Goal: Task Accomplishment & Management: Complete application form

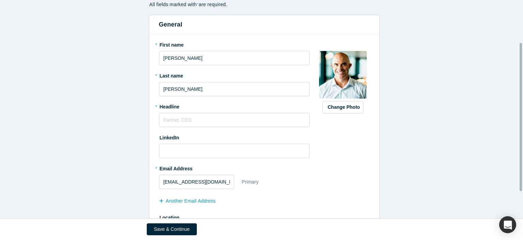
scroll to position [62, 0]
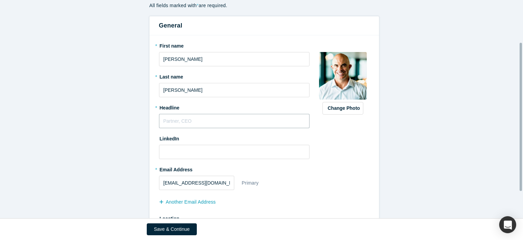
click at [174, 118] on input "text" at bounding box center [234, 121] width 151 height 14
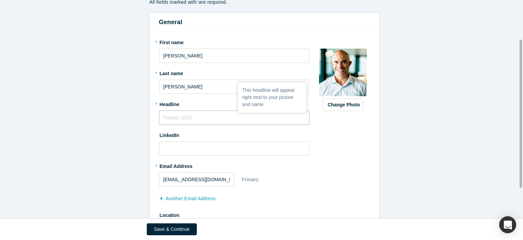
scroll to position [66, 0]
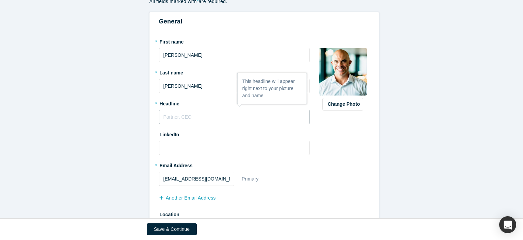
type input "V"
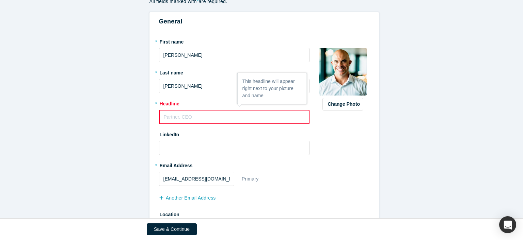
click at [178, 114] on input "text" at bounding box center [234, 117] width 151 height 14
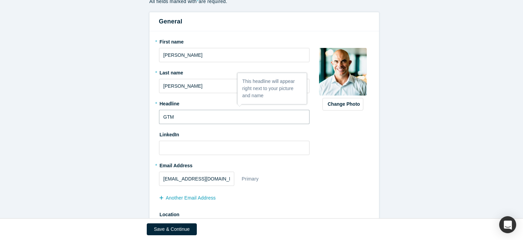
click at [160, 116] on input "GTM" at bounding box center [234, 117] width 151 height 14
click at [218, 117] on input "Enterprise GTM" at bounding box center [234, 117] width 151 height 14
type input "Enterprise GTM Strategy & Revenue Scale Advisor"
click at [195, 146] on input at bounding box center [234, 148] width 151 height 14
paste input "[URL][DOMAIN_NAME]"
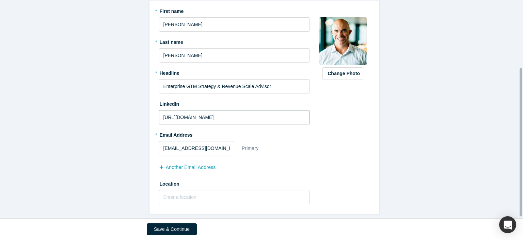
scroll to position [101, 0]
type input "[URL][DOMAIN_NAME]"
click at [204, 162] on button "another Email Address" at bounding box center [191, 168] width 64 height 12
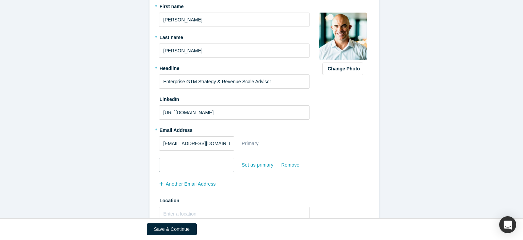
click at [209, 164] on input "email" at bounding box center [196, 165] width 75 height 14
type input "[PERSON_NAME][EMAIL_ADDRESS][DOMAIN_NAME]"
click at [320, 147] on div "Change Photo Zoom Save Remove Upload New" at bounding box center [342, 113] width 53 height 225
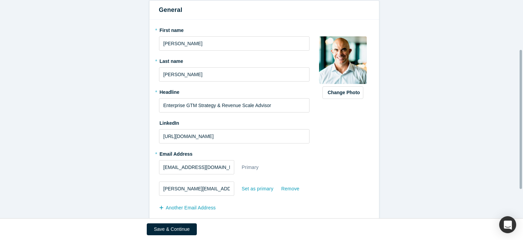
scroll to position [122, 0]
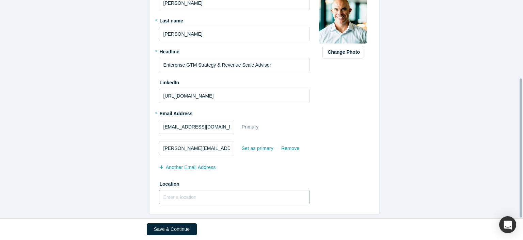
click at [190, 191] on input "text" at bounding box center [234, 197] width 151 height 14
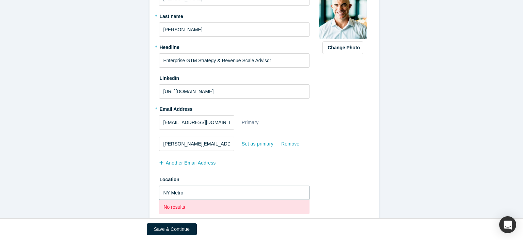
type input "NY Metro"
click at [245, 168] on div "another Email Address" at bounding box center [234, 163] width 151 height 11
click at [199, 190] on input "text" at bounding box center [234, 193] width 151 height 14
type input "M"
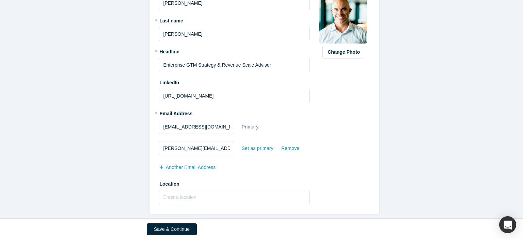
click at [286, 166] on div "another Email Address" at bounding box center [234, 168] width 151 height 11
click at [186, 229] on button "Save & Continue" at bounding box center [172, 230] width 50 height 12
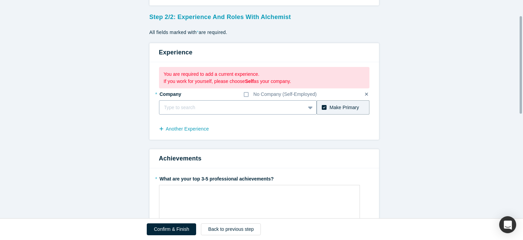
scroll to position [35, 0]
click at [239, 107] on div at bounding box center [225, 107] width 123 height 9
type input "G2 Strategic Advisory Services"
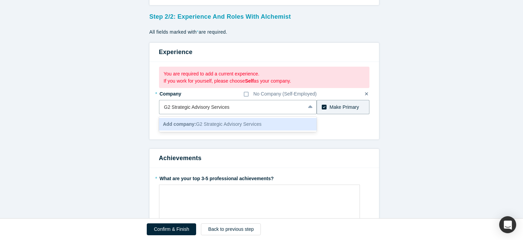
click at [229, 123] on span "Add company: G2 Strategic Advisory Services" at bounding box center [212, 123] width 98 height 5
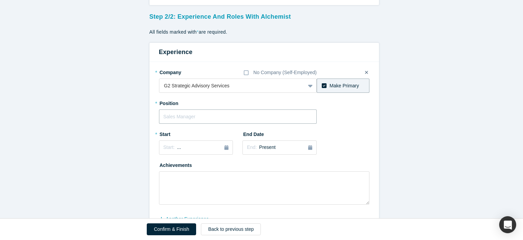
click at [208, 113] on input "text" at bounding box center [238, 117] width 158 height 14
type input "Founder & Senior Principal"
click at [341, 115] on div "* Position Founder & Senior Principal" at bounding box center [264, 111] width 210 height 26
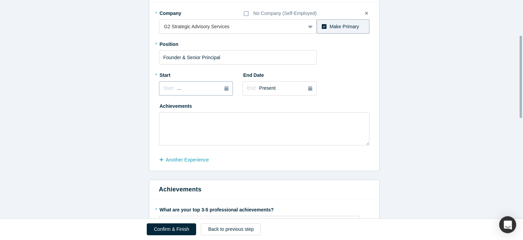
scroll to position [93, 0]
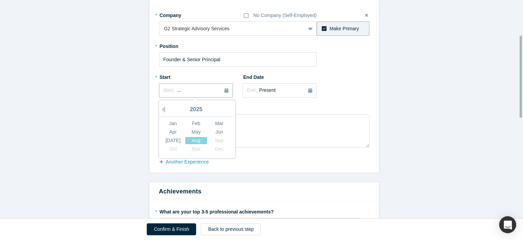
click at [194, 91] on div "Start: ..." at bounding box center [195, 90] width 65 height 7
click at [160, 107] on button "Previous Year" at bounding box center [161, 109] width 7 height 7
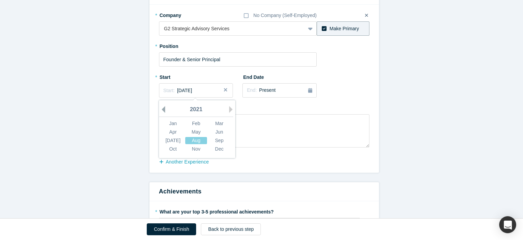
click at [160, 107] on button "Previous Year" at bounding box center [161, 109] width 7 height 7
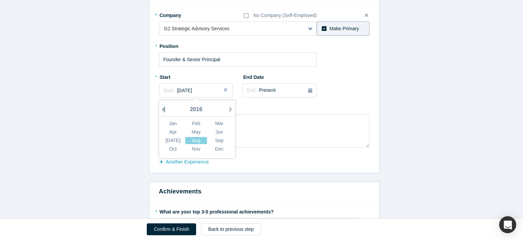
click at [160, 107] on button "Previous Year" at bounding box center [161, 109] width 7 height 7
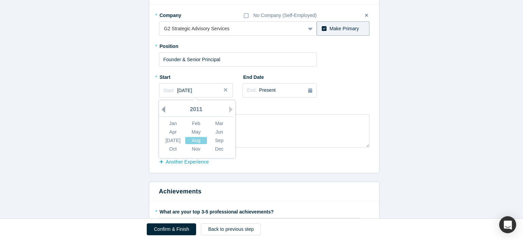
click at [160, 107] on button "Previous Year" at bounding box center [161, 109] width 7 height 7
click at [169, 124] on div "Jan" at bounding box center [173, 123] width 22 height 7
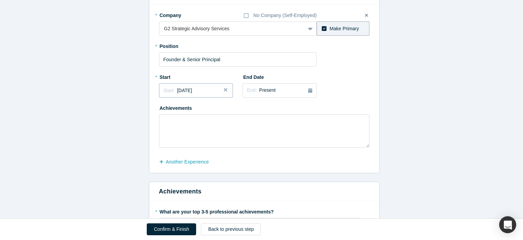
click at [207, 90] on div "Start: [DATE]" at bounding box center [195, 90] width 65 height 7
click at [216, 121] on div "Mar" at bounding box center [219, 123] width 22 height 7
click at [208, 90] on div "Start: [DATE]" at bounding box center [195, 90] width 65 height 7
click at [201, 130] on div "May" at bounding box center [196, 132] width 22 height 7
click at [210, 94] on div "Start: [DATE]" at bounding box center [195, 90] width 65 height 7
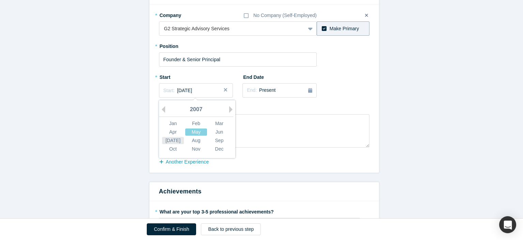
click at [171, 140] on div "[DATE]" at bounding box center [173, 140] width 22 height 7
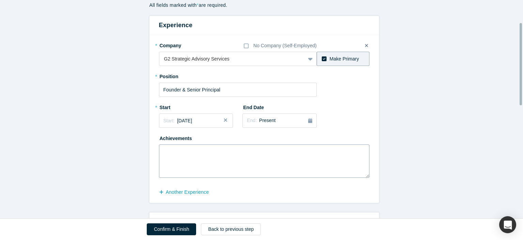
scroll to position [59, 0]
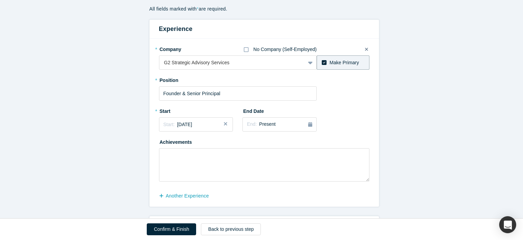
click at [245, 51] on icon at bounding box center [246, 49] width 5 height 5
click at [0, 0] on input "No Company (Self-Employed)" at bounding box center [0, 0] width 0 height 0
click at [245, 51] on icon at bounding box center [246, 49] width 5 height 5
click at [0, 0] on input "No Company (Self-Employed)" at bounding box center [0, 0] width 0 height 0
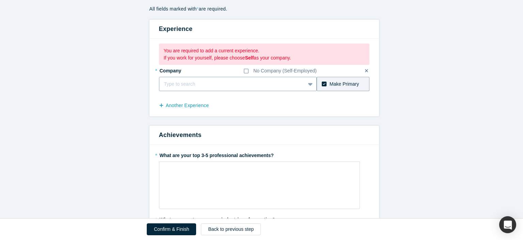
click at [212, 79] on div "Type to search" at bounding box center [232, 84] width 146 height 11
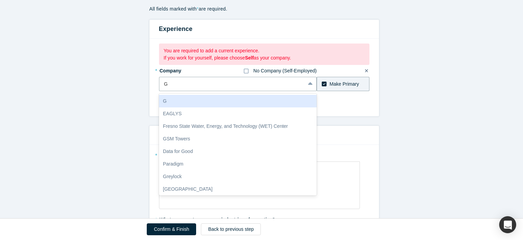
type input "G"
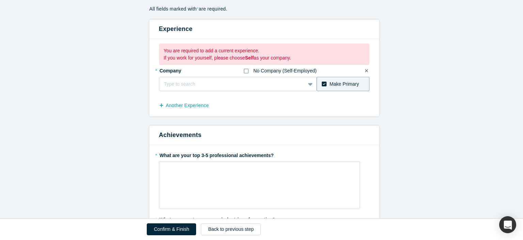
click at [244, 70] on icon at bounding box center [246, 70] width 5 height 5
click at [0, 0] on input "No Company (Self-Employed)" at bounding box center [0, 0] width 0 height 0
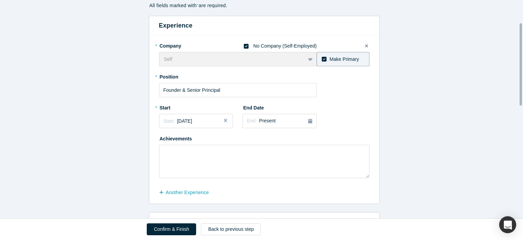
scroll to position [63, 0]
click at [365, 45] on icon at bounding box center [366, 45] width 3 height 3
click at [0, 0] on input "checkbox" at bounding box center [0, 0] width 0 height 0
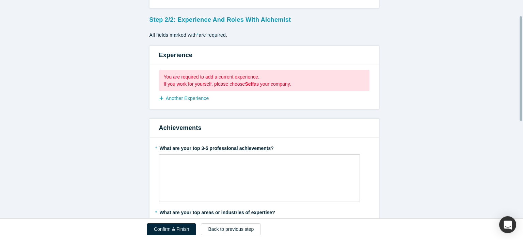
scroll to position [33, 0]
click at [219, 228] on button "Back to previous step" at bounding box center [231, 230] width 60 height 12
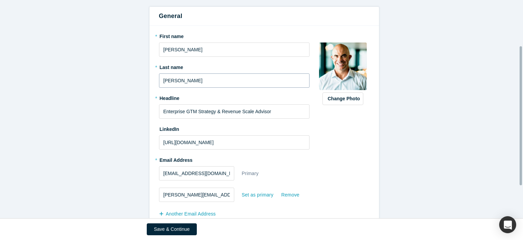
scroll to position [72, 0]
click at [247, 111] on input "Enterprise GTM Strategy & Revenue Scale Advisor" at bounding box center [234, 111] width 151 height 14
type input "Enterprise GTM Strategy & Revenue Growth Advisor"
click at [118, 122] on form "Step 1/2: Personal Information All fields marked with * are required. General *…" at bounding box center [264, 116] width 528 height 287
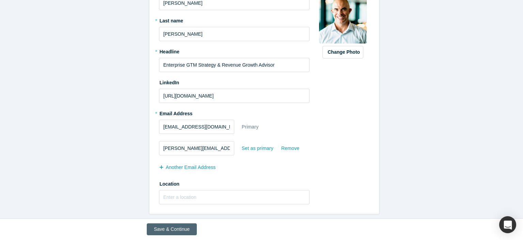
click at [174, 225] on button "Save & Continue" at bounding box center [172, 230] width 50 height 12
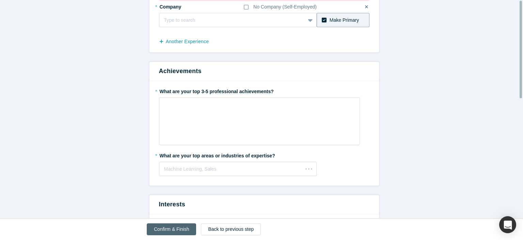
scroll to position [0, 0]
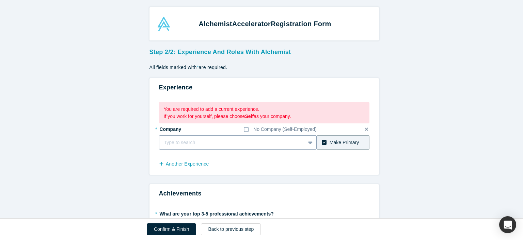
click at [184, 139] on div at bounding box center [232, 142] width 136 height 9
type input "G2 Strategic Advisory Services"
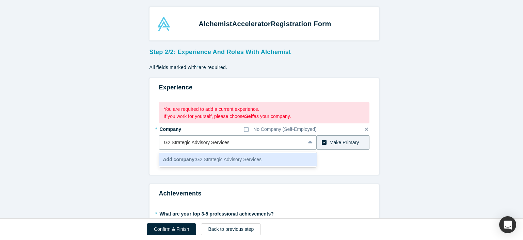
click at [196, 158] on span "Add company: G2 Strategic Advisory Services" at bounding box center [212, 159] width 98 height 5
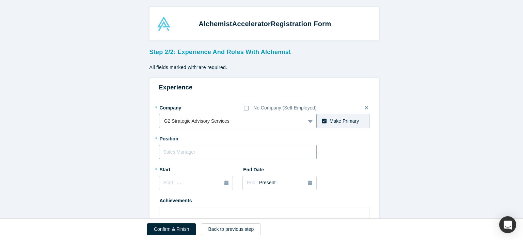
click at [218, 150] on input "text" at bounding box center [238, 152] width 158 height 14
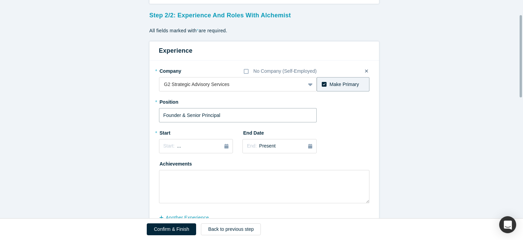
scroll to position [39, 0]
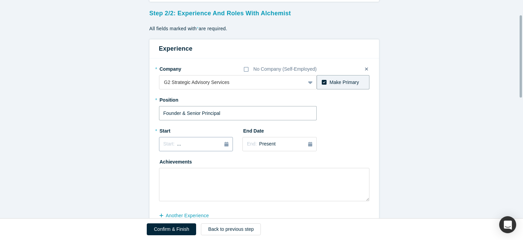
type input "Founder & Senior Principal"
click at [214, 142] on div "Start: ..." at bounding box center [195, 144] width 65 height 7
click at [160, 163] on button "Previous Year" at bounding box center [161, 163] width 7 height 7
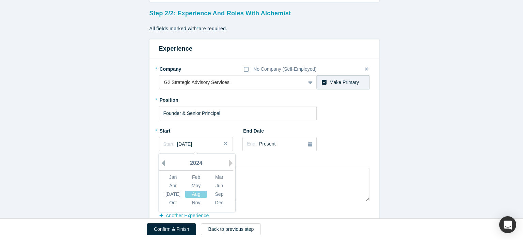
click at [160, 163] on button "Previous Year" at bounding box center [161, 163] width 7 height 7
click at [229, 163] on button "Next Year" at bounding box center [232, 163] width 7 height 7
click at [212, 183] on div "Jun" at bounding box center [219, 185] width 22 height 7
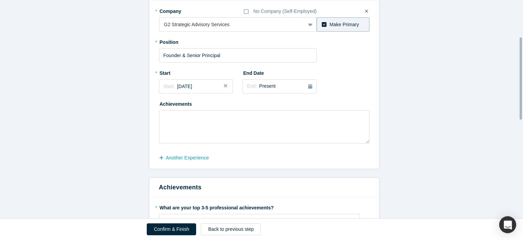
scroll to position [99, 0]
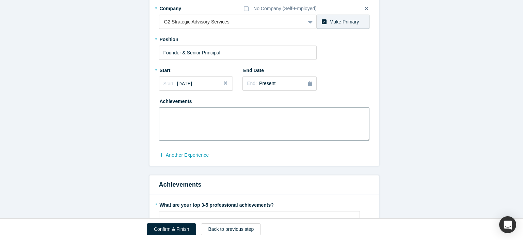
click at [181, 118] on textarea at bounding box center [264, 124] width 210 height 33
paste textarea "Advised scores of technology companies from Preseed Stage to Venture to Public.…"
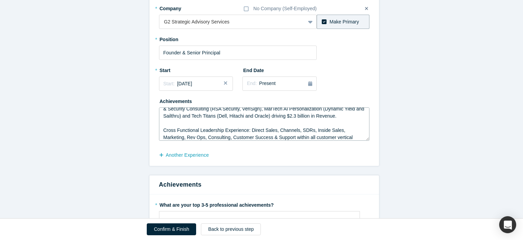
scroll to position [0, 0]
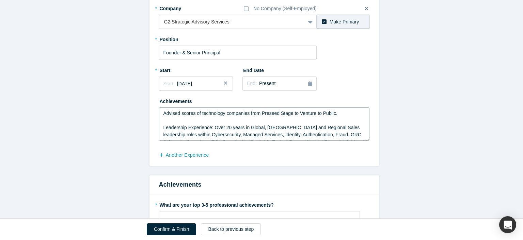
click at [161, 116] on textarea "Advised scores of technology companies from Preseed Stage to Venture to Public.…" at bounding box center [264, 124] width 210 height 33
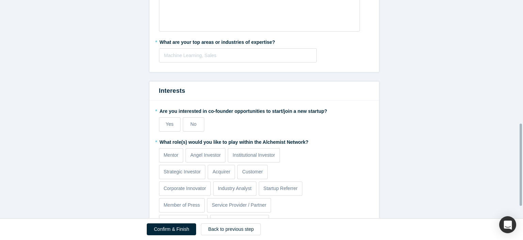
scroll to position [327, 0]
type textarea "Advised scores of technology companies from Preseed Stage to Venture to Public."
click at [193, 122] on span "No" at bounding box center [193, 123] width 6 height 5
click at [0, 0] on input "No" at bounding box center [0, 0] width 0 height 0
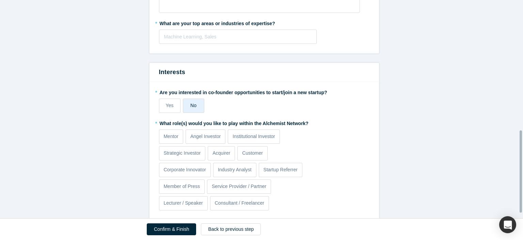
scroll to position [358, 0]
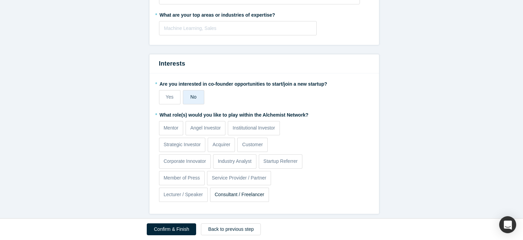
click at [236, 191] on p "Consultant / Freelancer" at bounding box center [239, 194] width 50 height 7
click at [0, 0] on input "Consultant / Freelancer" at bounding box center [0, 0] width 0 height 0
click at [186, 191] on p "Lecturer / Speaker" at bounding box center [182, 194] width 39 height 7
click at [0, 0] on input "Lecturer / Speaker" at bounding box center [0, 0] width 0 height 0
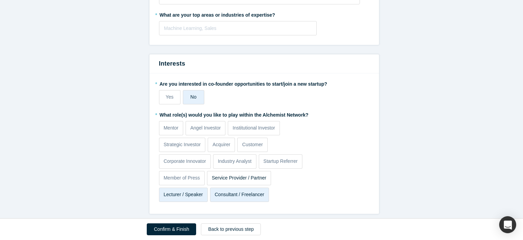
click at [252, 175] on p "Service Provider / Partner" at bounding box center [239, 178] width 54 height 7
click at [0, 0] on input "Service Provider / Partner" at bounding box center [0, 0] width 0 height 0
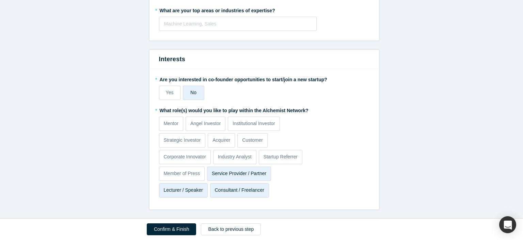
click at [234, 189] on p "Consultant / Freelancer" at bounding box center [239, 190] width 50 height 7
click at [0, 0] on input "Consultant / Freelancer" at bounding box center [0, 0] width 0 height 0
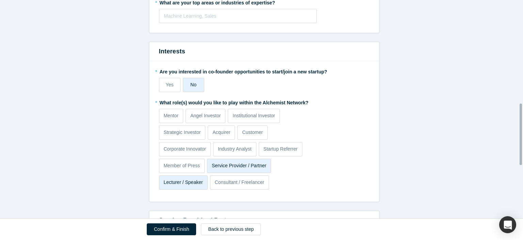
scroll to position [366, 0]
click at [290, 148] on p "Startup Referrer" at bounding box center [280, 148] width 34 height 7
click at [0, 0] on input "Startup Referrer" at bounding box center [0, 0] width 0 height 0
click at [290, 148] on p "Startup Referrer" at bounding box center [280, 148] width 34 height 7
click at [0, 0] on input "Startup Referrer" at bounding box center [0, 0] width 0 height 0
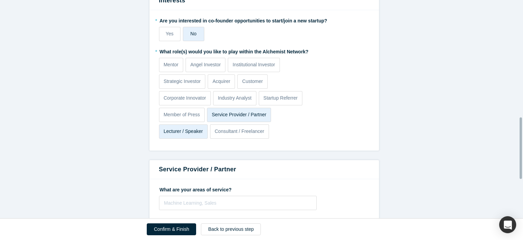
scroll to position [416, 0]
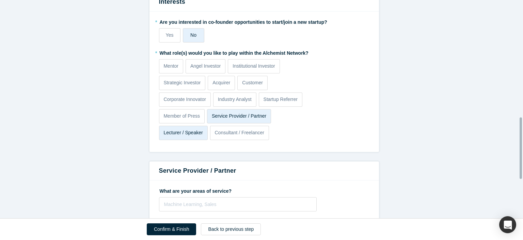
click at [257, 117] on p "Service Provider / Partner" at bounding box center [239, 116] width 54 height 7
click at [0, 0] on input "Service Provider / Partner" at bounding box center [0, 0] width 0 height 0
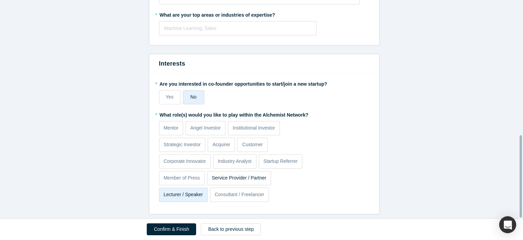
scroll to position [358, 0]
click at [235, 191] on p "Consultant / Freelancer" at bounding box center [239, 194] width 50 height 7
click at [0, 0] on input "Consultant / Freelancer" at bounding box center [0, 0] width 0 height 0
click at [236, 175] on p "Service Provider / Partner" at bounding box center [239, 178] width 54 height 7
click at [0, 0] on input "Service Provider / Partner" at bounding box center [0, 0] width 0 height 0
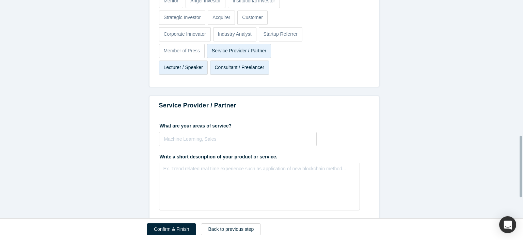
scroll to position [482, 0]
click at [182, 137] on div at bounding box center [238, 138] width 148 height 9
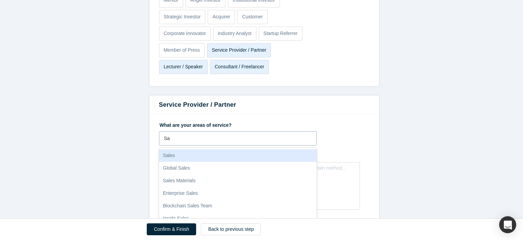
type input "S"
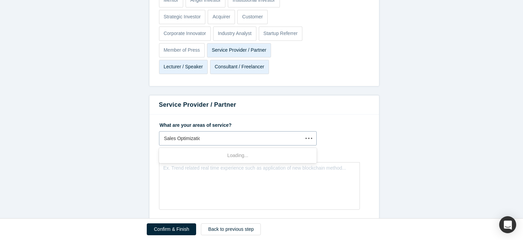
type input "Sales Optimization"
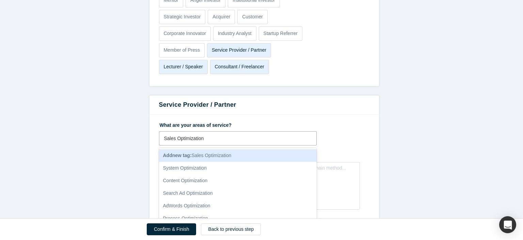
click at [198, 154] on span "Add new tag : Sales Optimization" at bounding box center [197, 155] width 68 height 5
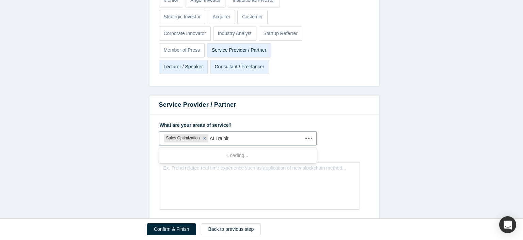
type input "AI Training"
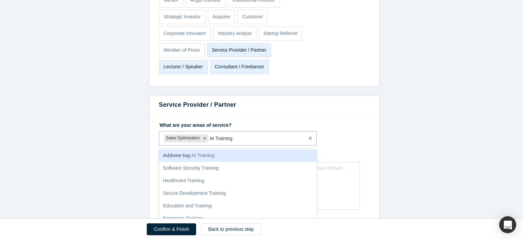
click at [213, 155] on span "Add new tag : AI Training" at bounding box center [188, 155] width 51 height 5
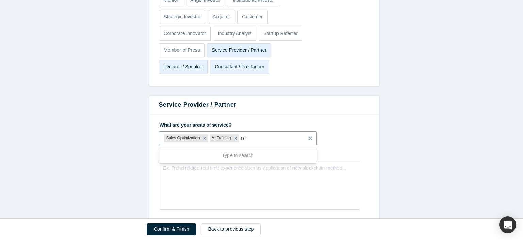
type input "GTM"
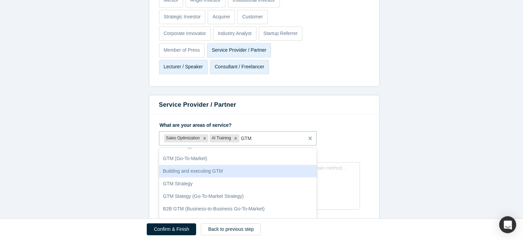
scroll to position [21, 0]
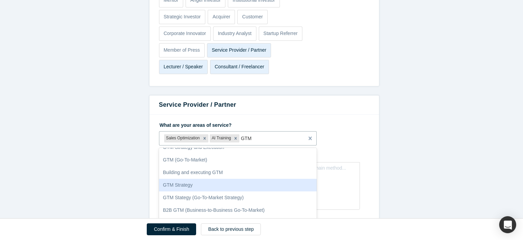
click at [188, 185] on div "GTM Strategy" at bounding box center [238, 185] width 158 height 13
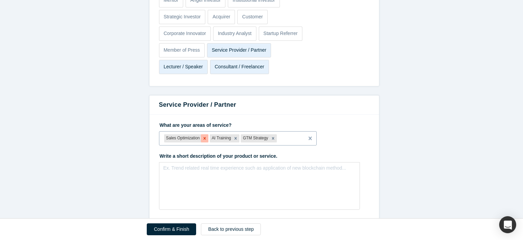
click at [203, 138] on icon "Remove Sales Optimization" at bounding box center [204, 138] width 2 height 2
click at [187, 138] on icon "Remove AI Training" at bounding box center [189, 138] width 5 height 5
type input "Sales Optimization"
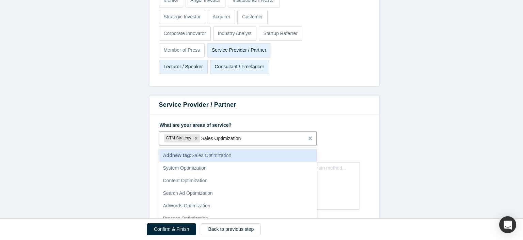
click at [201, 155] on span "Add new tag : Sales Optimization" at bounding box center [197, 155] width 68 height 5
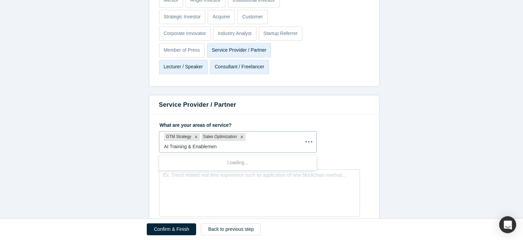
type input "AI Training & Enablement"
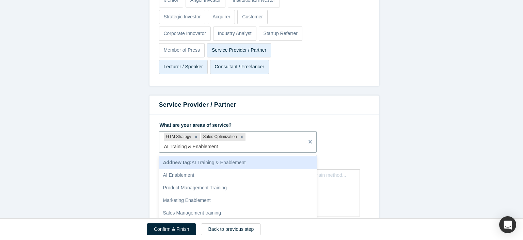
click at [214, 157] on div "Add new tag : AI Training & Enablement" at bounding box center [238, 163] width 158 height 13
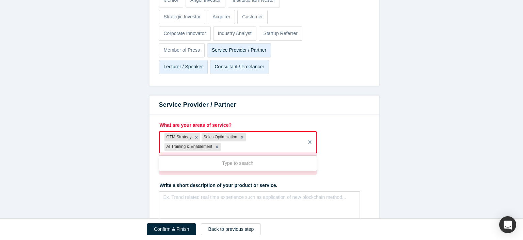
click at [229, 144] on div at bounding box center [260, 147] width 77 height 9
click at [216, 146] on icon "Remove AI Training & Enablement" at bounding box center [217, 147] width 2 height 2
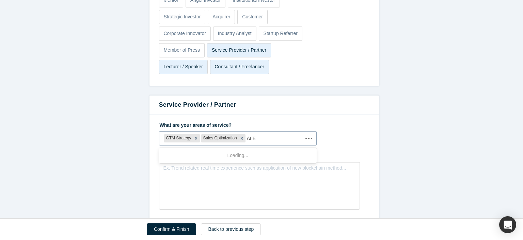
type input "AI En"
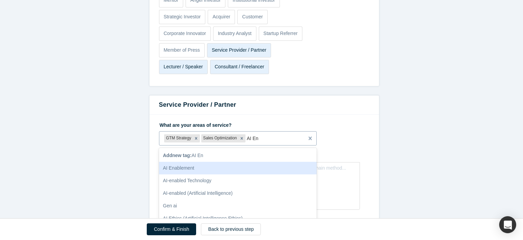
click at [183, 170] on div "AI Enablement" at bounding box center [238, 168] width 158 height 13
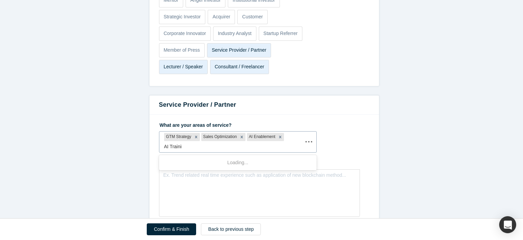
type input "AI Training"
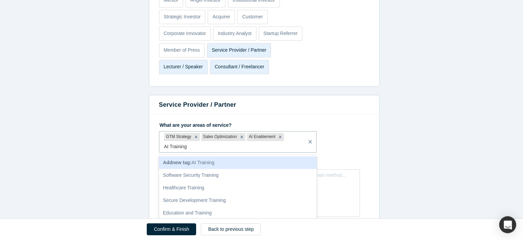
click at [213, 160] on span "Add new tag : AI Training" at bounding box center [188, 162] width 51 height 5
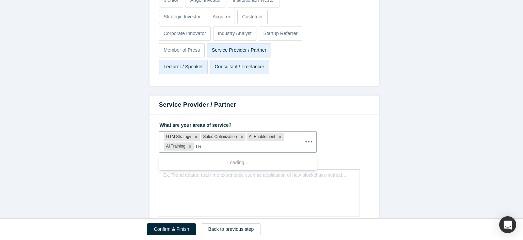
type input "T"
type input "GTM Tuning"
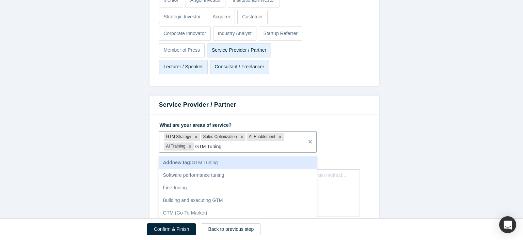
click at [213, 162] on span "Add new tag : GTM Tuning" at bounding box center [190, 162] width 55 height 5
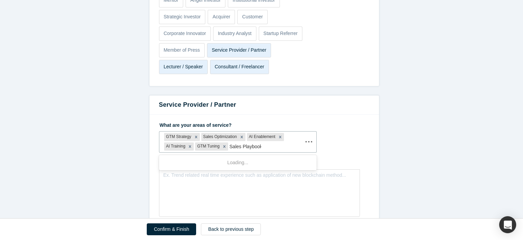
type input "Sales Playbooks"
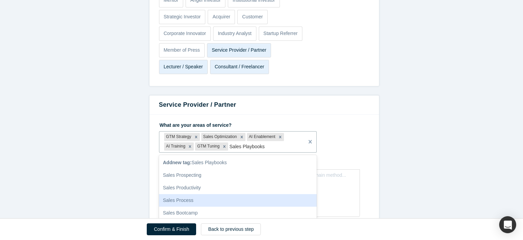
click at [172, 200] on div "Sales Process" at bounding box center [238, 200] width 158 height 13
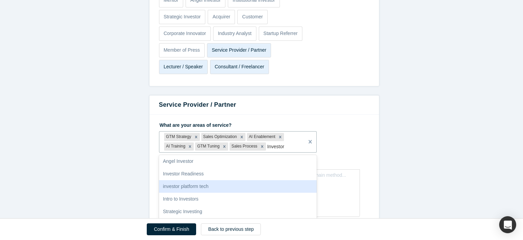
scroll to position [0, 0]
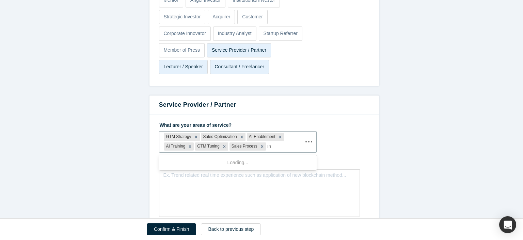
type input "I"
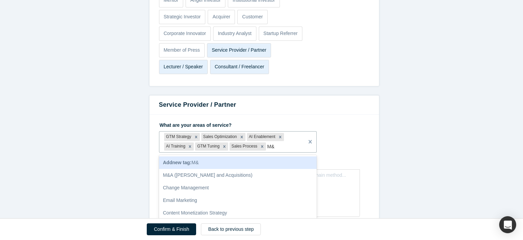
type input "M"
type input "Due Dig"
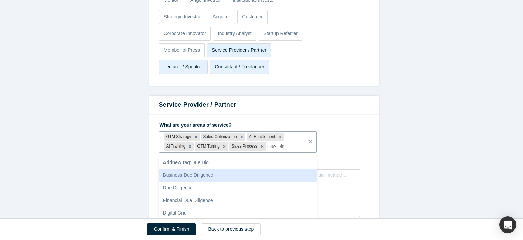
click at [203, 174] on div "Business Due Diligence" at bounding box center [238, 175] width 158 height 13
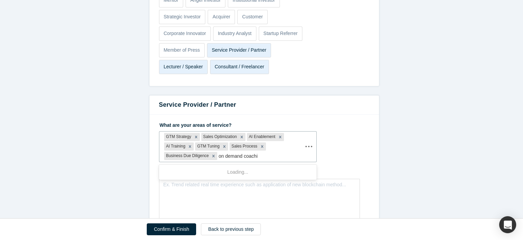
type input "on demand coaching"
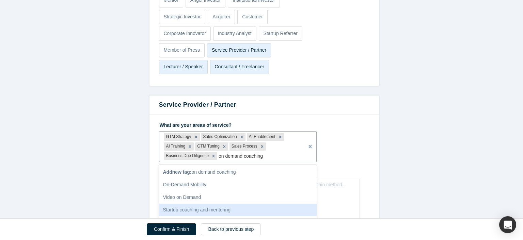
click at [184, 210] on div "Startup coaching and mentoring" at bounding box center [238, 210] width 158 height 13
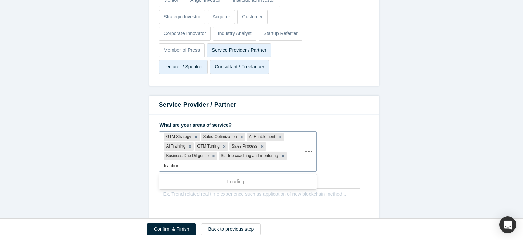
type input "fractional"
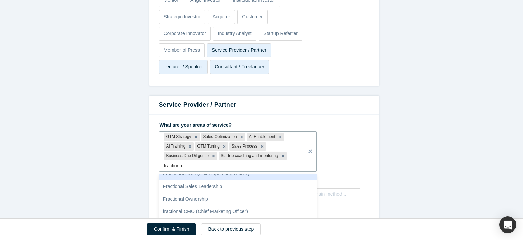
scroll to position [20, 0]
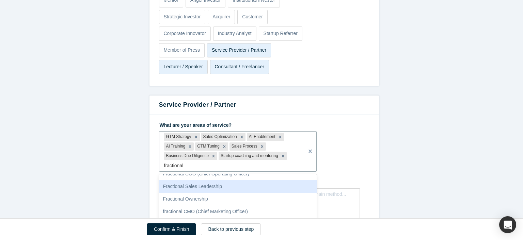
click at [231, 185] on div "Fractional Sales Leadership" at bounding box center [238, 186] width 158 height 13
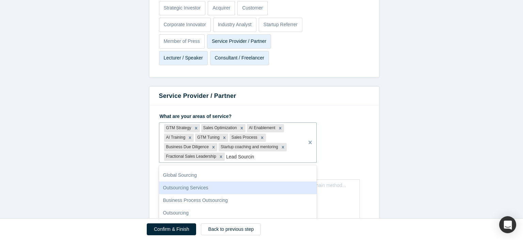
scroll to position [0, 0]
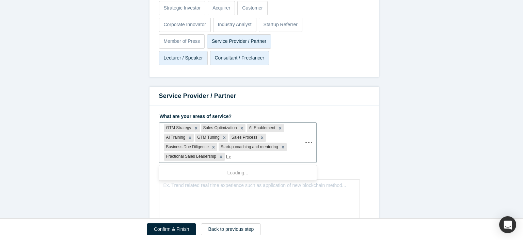
type input "L"
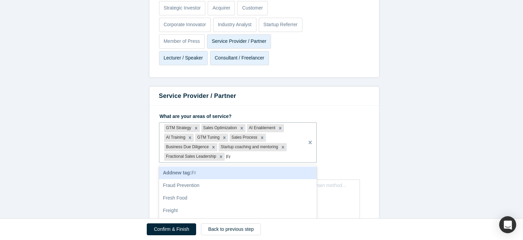
type input "F"
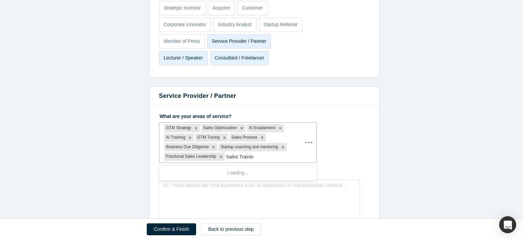
type input "Sales Training"
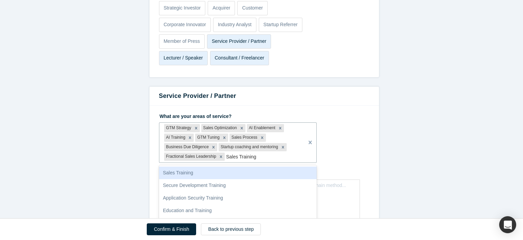
click at [239, 167] on div "Sales Training" at bounding box center [238, 173] width 158 height 13
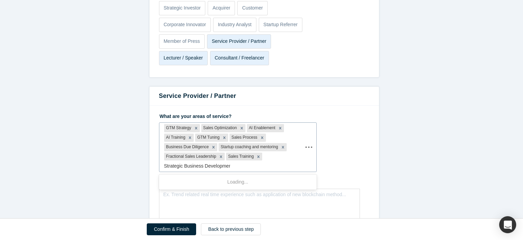
type input "Strategic Business Development"
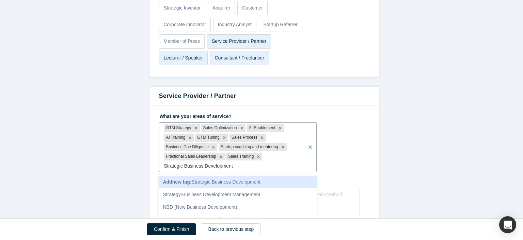
click at [256, 182] on span "Add new tag : Strategic Business Development" at bounding box center [211, 181] width 97 height 5
type input "Forecasting Improvements"
click at [242, 181] on span "Add new tag : Forecasting Improvements" at bounding box center [205, 181] width 85 height 5
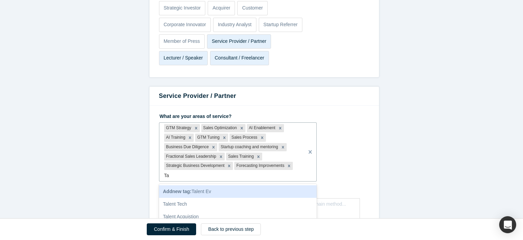
type input "T"
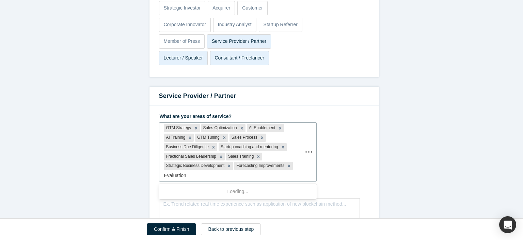
type input "Evaluation"
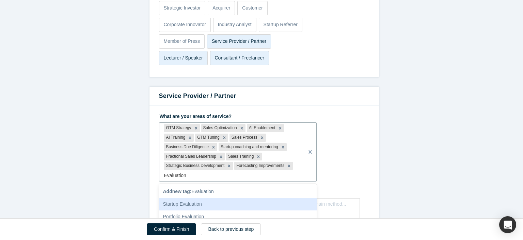
click at [230, 202] on div "Startup Evaluation" at bounding box center [238, 204] width 158 height 13
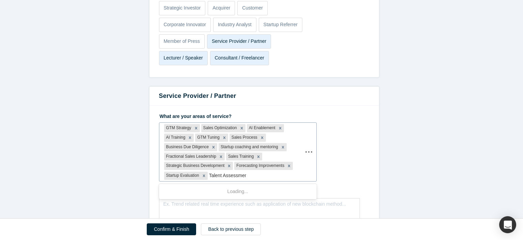
type input "Talent Assessment"
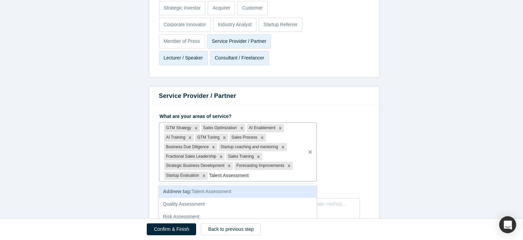
click at [229, 192] on span "Add new tag : Talent Assessment" at bounding box center [197, 191] width 68 height 5
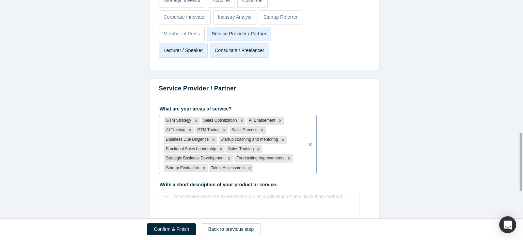
scroll to position [498, 0]
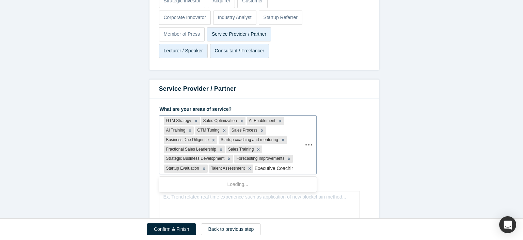
type input "Executive Coaching"
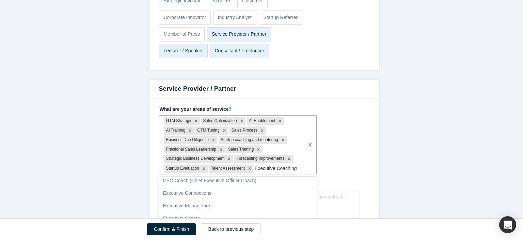
scroll to position [0, 0]
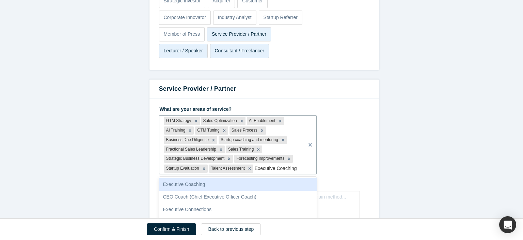
click at [238, 180] on div "Executive Coaching" at bounding box center [238, 184] width 158 height 13
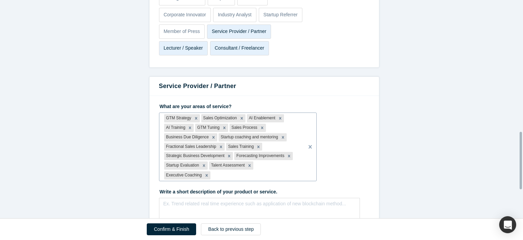
scroll to position [500, 0]
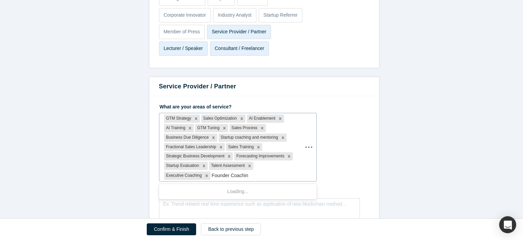
type input "Founder Coaching"
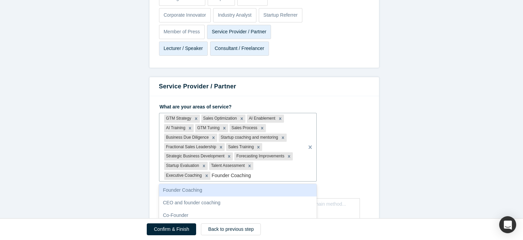
scroll to position [0, 0]
click at [233, 188] on div "Founder Coaching" at bounding box center [238, 191] width 158 height 13
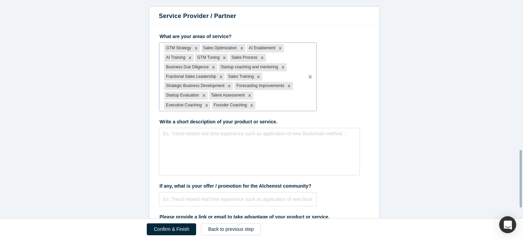
scroll to position [571, 0]
click at [211, 139] on div "rdw-editor" at bounding box center [260, 135] width 192 height 11
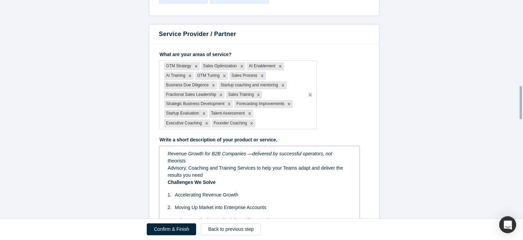
scroll to position [580, 0]
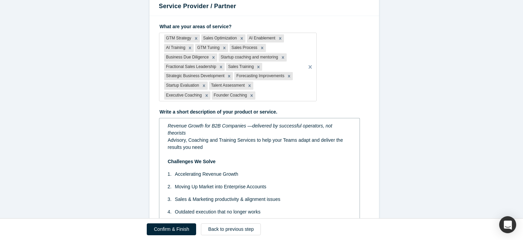
click at [188, 172] on ol "Accelerating Revenue Growth Moving Up Market into Enterprise Accounts Sales & M…" at bounding box center [259, 203] width 183 height 65
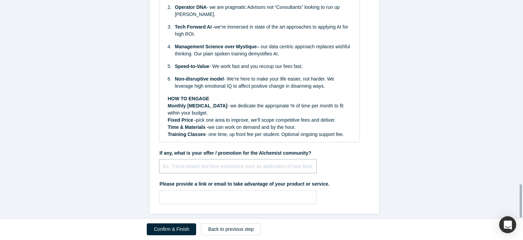
scroll to position [1212, 0]
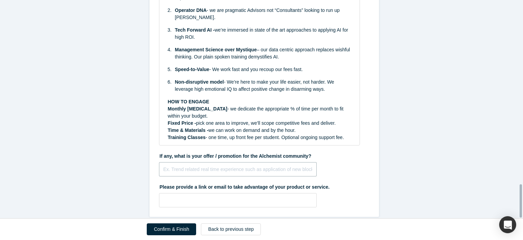
click at [204, 162] on input "text" at bounding box center [238, 169] width 158 height 14
click at [168, 162] on input "Free Consultation" at bounding box center [238, 169] width 158 height 14
type input "Free up front Consultation"
click at [203, 193] on input "text" at bounding box center [238, 200] width 158 height 14
click at [197, 193] on input "text" at bounding box center [238, 200] width 158 height 14
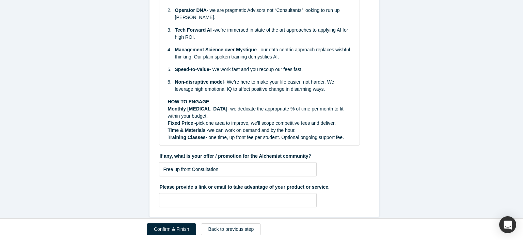
click at [198, 193] on input "text" at bounding box center [238, 200] width 158 height 14
paste input "[URL][DOMAIN_NAME]"
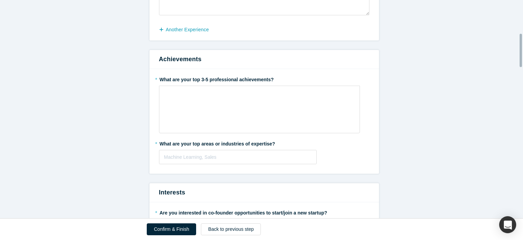
scroll to position [217, 0]
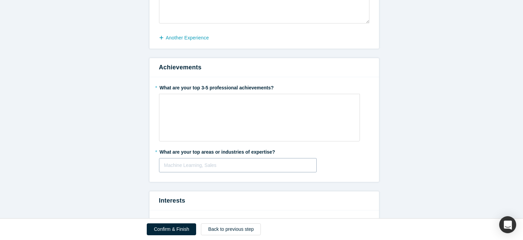
type input "[URL][DOMAIN_NAME]"
click at [185, 163] on div at bounding box center [238, 165] width 148 height 9
type input "Enterprise"
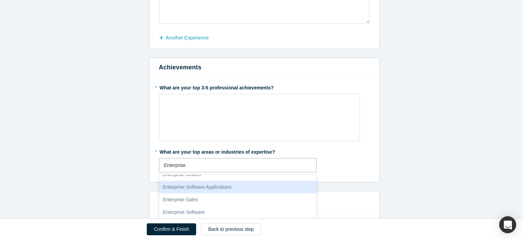
scroll to position [59, 0]
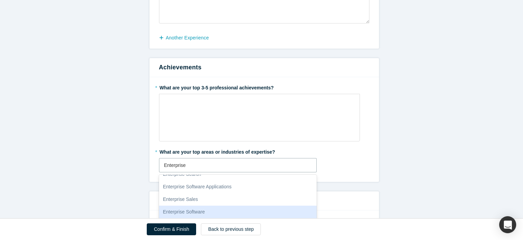
click at [184, 211] on div "Enterprise Software" at bounding box center [238, 212] width 158 height 13
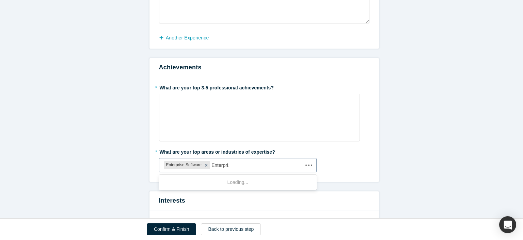
type input "Enterprise"
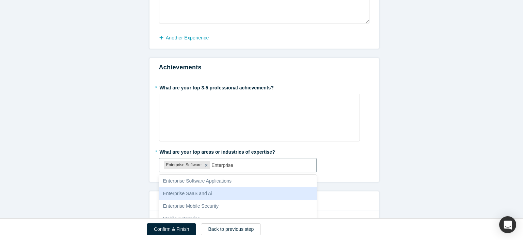
scroll to position [153, 0]
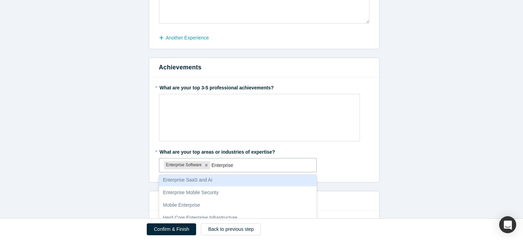
click at [216, 178] on div "Enterprise SaaS and Ai" at bounding box center [238, 180] width 158 height 13
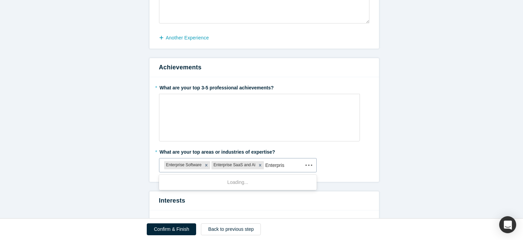
type input "Enterprise"
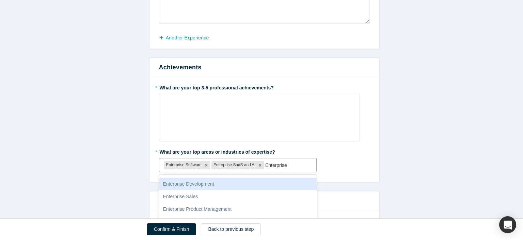
scroll to position [11, 0]
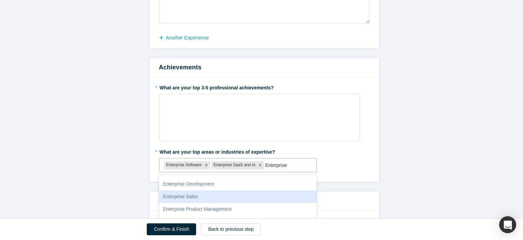
click at [224, 194] on div "Enterprise Sales" at bounding box center [238, 197] width 158 height 13
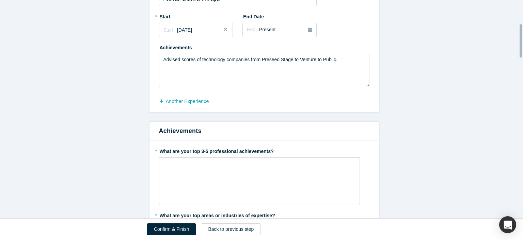
scroll to position [156, 0]
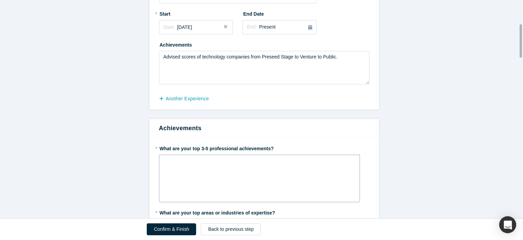
click at [171, 164] on div "rdw-editor" at bounding box center [259, 162] width 183 height 7
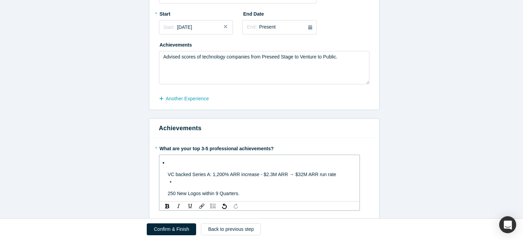
click at [164, 166] on div "VC backed Series A: 1,200% ARR increase - $2.3M ARR → $32M ARR run rate 250 New…" at bounding box center [260, 178] width 192 height 42
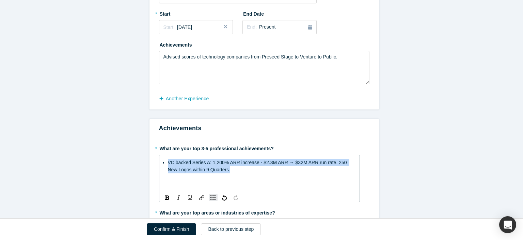
copy span "VC backed Series A: 1,200% ARR increase - $2.3M ARR → $32M ARR run rate. 250 Ne…"
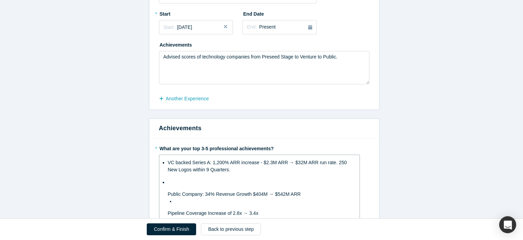
click at [164, 193] on div "VC backed Series A: 1,200% ARR increase - $2.3M ARR → $32M ARR run rate. 250 Ne…" at bounding box center [260, 214] width 192 height 114
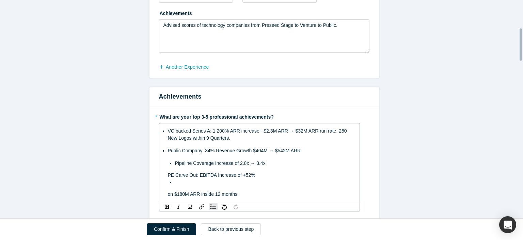
scroll to position [188, 0]
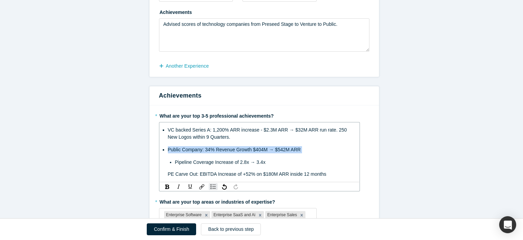
copy span "Public Company: 34% Revenue Growth $404M → $542M ARR"
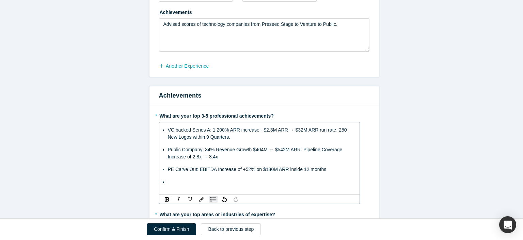
click at [168, 131] on span "VC backed Series A: 1,200% ARR increase - $2.3M ARR → $32M ARR run rate. 250 Ne…" at bounding box center [258, 133] width 180 height 13
click at [168, 128] on span "VC backed Series A: 1,200% ARR increase - $2.3M ARR → $32M ARR run rate. 250 Ne…" at bounding box center [258, 133] width 180 height 13
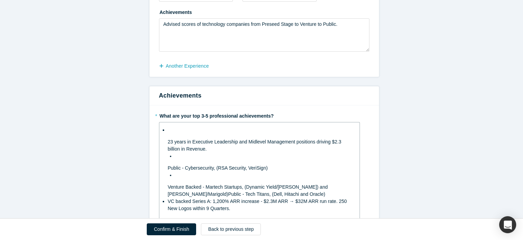
click at [164, 140] on div "23 years in Executive Leadership and Midlevel Management positions driving $2.3…" at bounding box center [260, 194] width 192 height 139
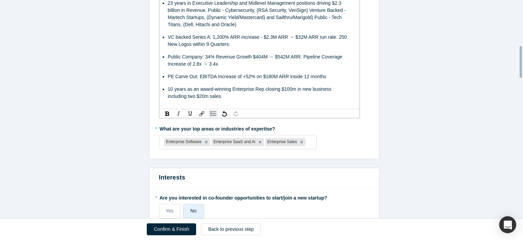
scroll to position [316, 0]
click at [305, 140] on fieldset "* What are your top 3-5 professional achievements? 23 years in Executive Leader…" at bounding box center [264, 68] width 210 height 171
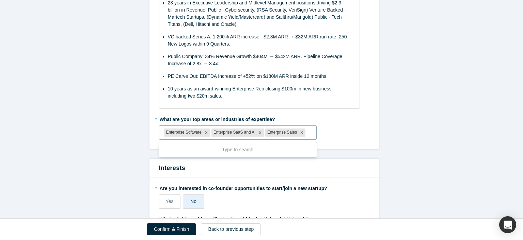
type input "a"
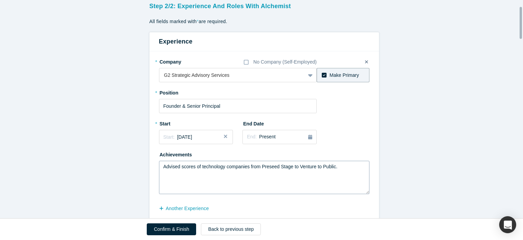
scroll to position [43, 0]
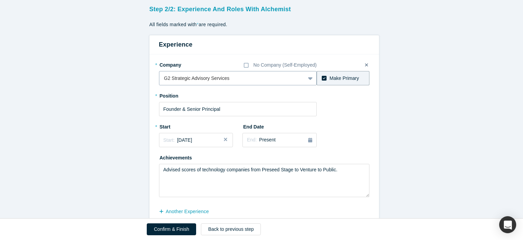
click at [225, 78] on div at bounding box center [232, 78] width 136 height 9
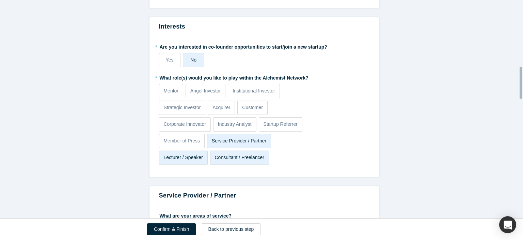
scroll to position [458, 0]
click at [283, 120] on p "Startup Referrer" at bounding box center [280, 123] width 34 height 7
click at [0, 0] on input "Startup Referrer" at bounding box center [0, 0] width 0 height 0
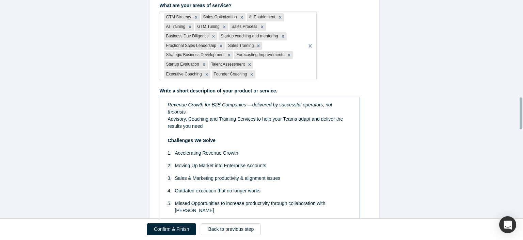
scroll to position [668, 0]
click at [344, 104] on div "Revenue Growth for B2B Companies —delivered by successful operators, not theori…" at bounding box center [259, 108] width 183 height 14
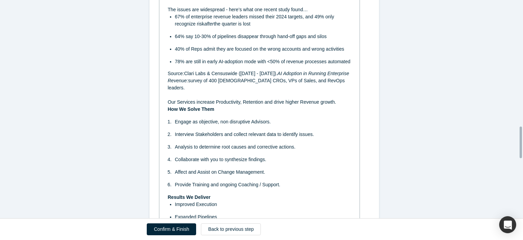
scroll to position [875, 0]
click at [180, 73] on span "Source:Clari Labs & Censuswide ([DATE] - [DATE])." at bounding box center [223, 72] width 110 height 5
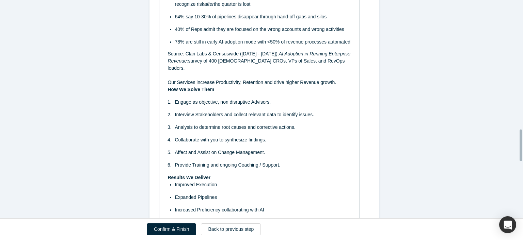
scroll to position [893, 0]
click at [164, 89] on div "Consulting, Advisory, Coaching and Training Services to help your Teams adapt a…" at bounding box center [260, 197] width 192 height 647
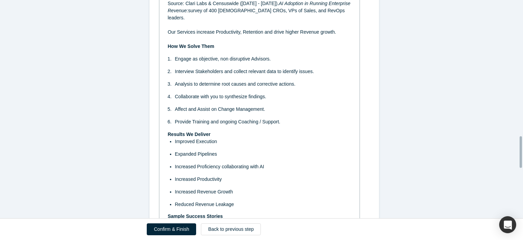
scroll to position [949, 0]
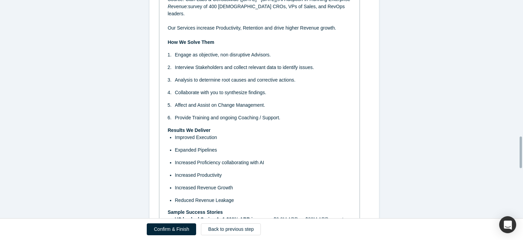
click at [210, 130] on div "Results We Deliver" at bounding box center [259, 130] width 183 height 7
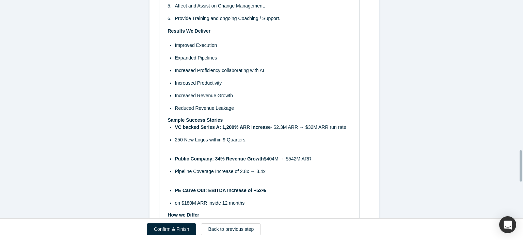
scroll to position [1049, 0]
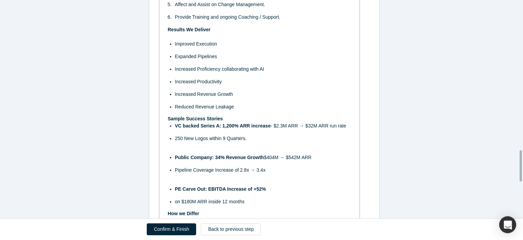
click at [222, 117] on div "Sample Success Stories" at bounding box center [259, 118] width 183 height 7
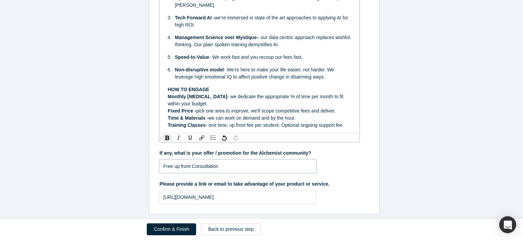
scroll to position [1197, 0]
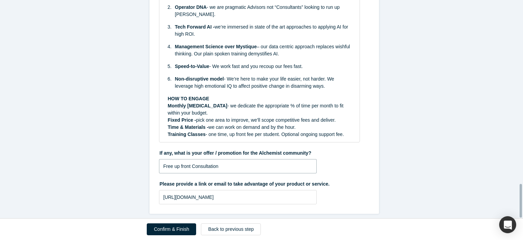
click at [188, 162] on input "Free up front Consultation" at bounding box center [238, 166] width 158 height 14
type input "Free Initial Consultation"
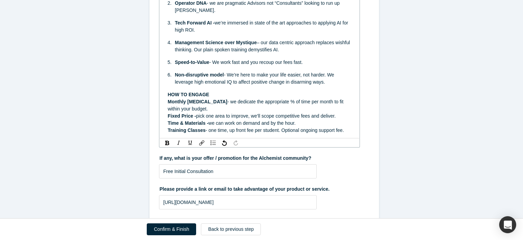
click at [263, 96] on div "HOW TO ENGAGE" at bounding box center [259, 94] width 183 height 7
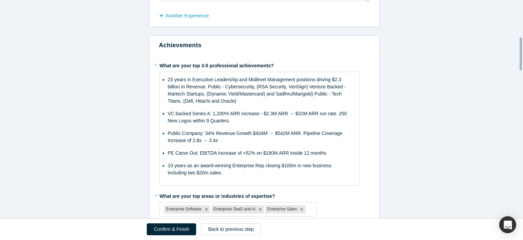
scroll to position [242, 0]
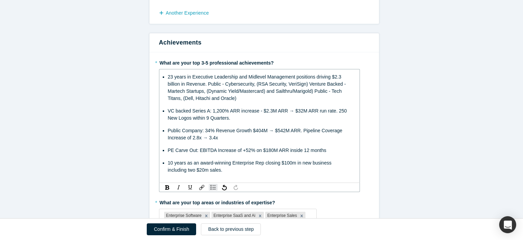
click at [181, 171] on span "10 years as an award-winning Enterprise Rep closing $100m in new business inclu…" at bounding box center [250, 166] width 165 height 13
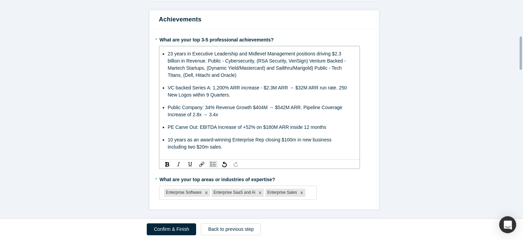
scroll to position [233, 0]
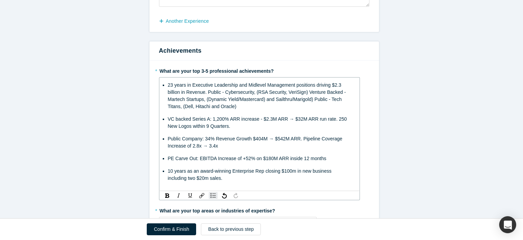
click at [186, 178] on span "10 years as an award-winning Enterprise Rep closing $100m in new business inclu…" at bounding box center [250, 174] width 165 height 13
click at [249, 149] on ul "23 years in Executive Leadership and Midlevel Management positions driving $2.3…" at bounding box center [259, 132] width 183 height 100
click at [208, 177] on span "10 years as an award-winning Enterprise Rep closing $100m in new business inclu…" at bounding box center [250, 174] width 165 height 13
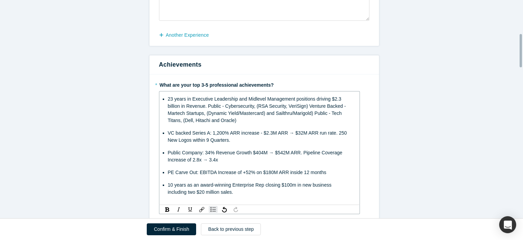
scroll to position [219, 0]
click at [198, 153] on span "Public Company: 34% Revenue Growth $404M → $542M ARR. Pipeline Coverage Increas…" at bounding box center [256, 156] width 176 height 13
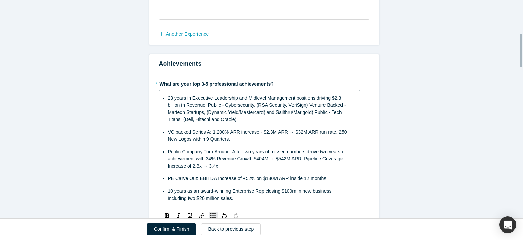
scroll to position [218, 0]
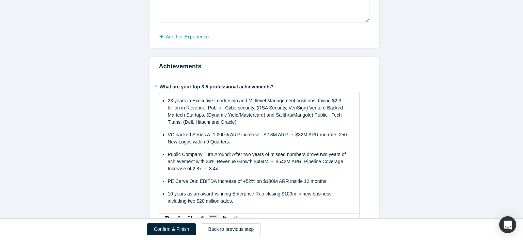
click at [168, 133] on span "VC backed Series A: 1,200% ARR increase - $2.3M ARR → $32M ARR run rate. 250 Ne…" at bounding box center [258, 138] width 180 height 13
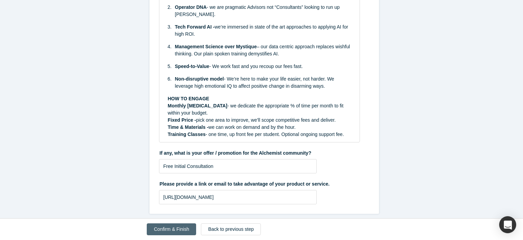
scroll to position [1204, 0]
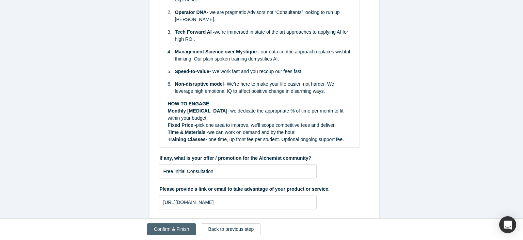
click at [181, 227] on button "Confirm & Finish" at bounding box center [171, 230] width 49 height 12
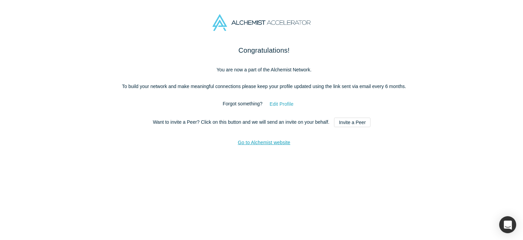
click at [284, 105] on button "Edit Profile" at bounding box center [281, 104] width 38 height 12
select select "US"
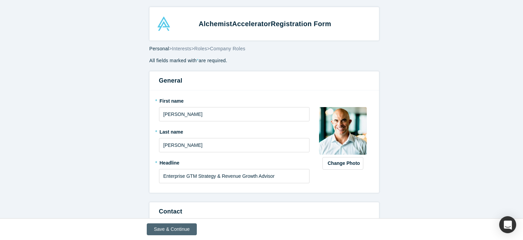
click at [166, 228] on button "Save & Continue" at bounding box center [172, 230] width 50 height 12
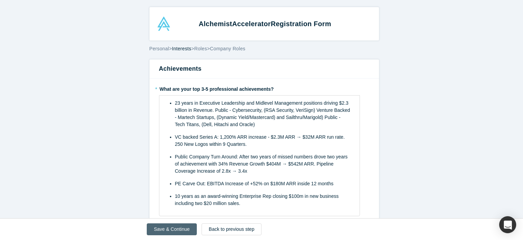
click at [186, 231] on button "Save & Continue" at bounding box center [172, 230] width 50 height 12
